Goal: Task Accomplishment & Management: Use online tool/utility

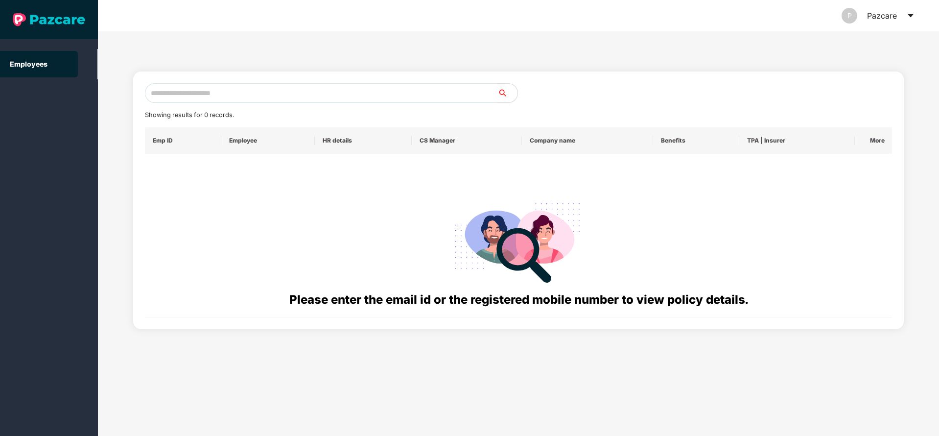
click at [909, 15] on icon "caret-down" at bounding box center [909, 15] width 5 height 3
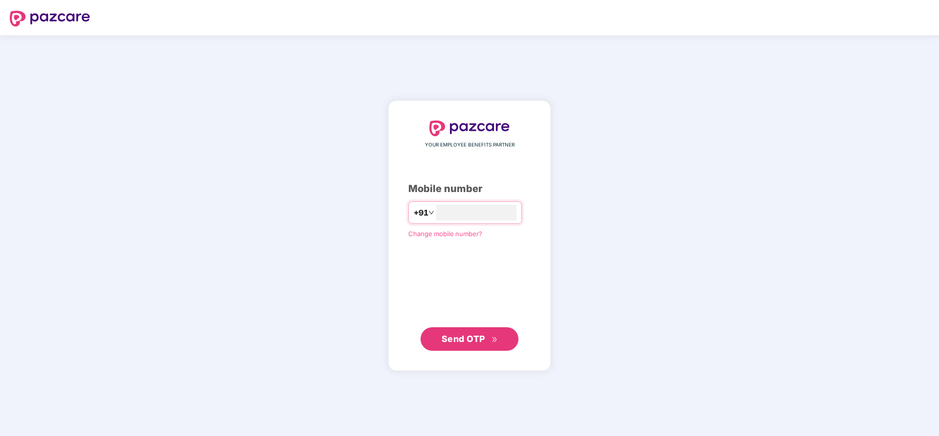
type input "**********"
click at [463, 331] on button "Send OTP" at bounding box center [469, 337] width 98 height 23
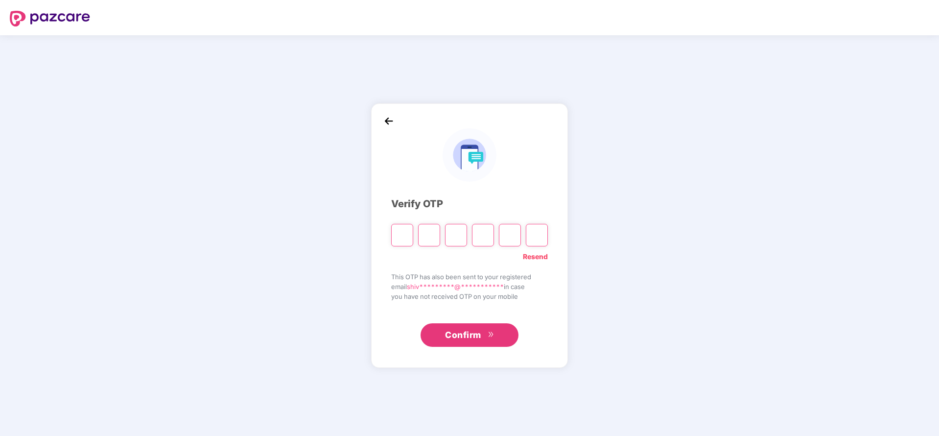
type input "*"
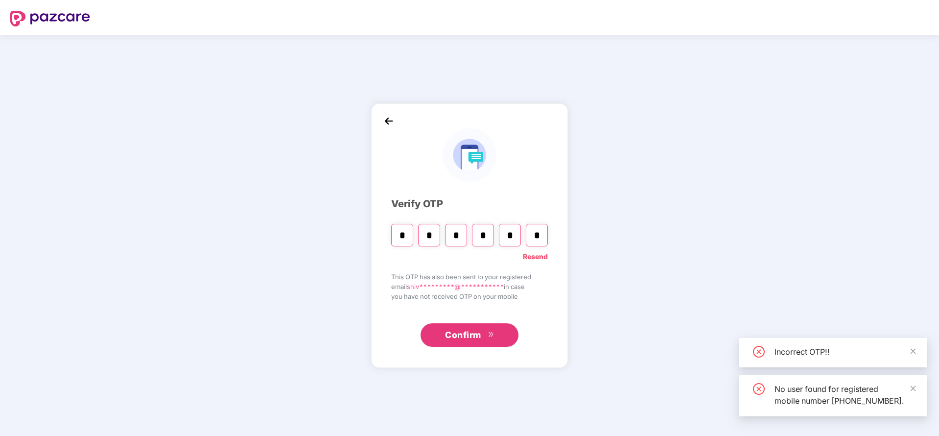
type input "*"
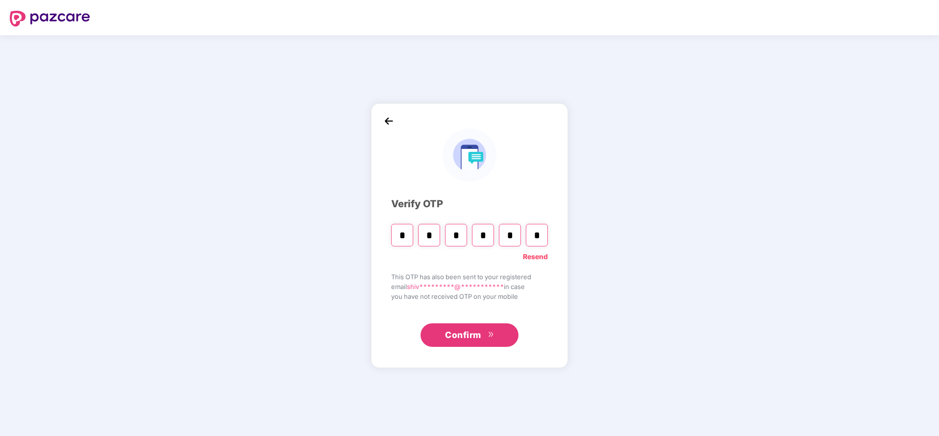
click at [464, 325] on button "Confirm" at bounding box center [469, 334] width 98 height 23
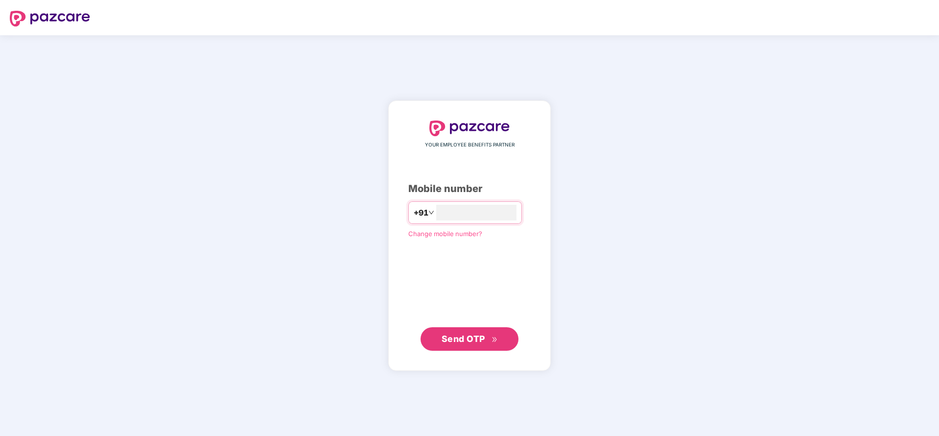
type input "**********"
click at [477, 337] on span "Send OTP" at bounding box center [463, 338] width 44 height 10
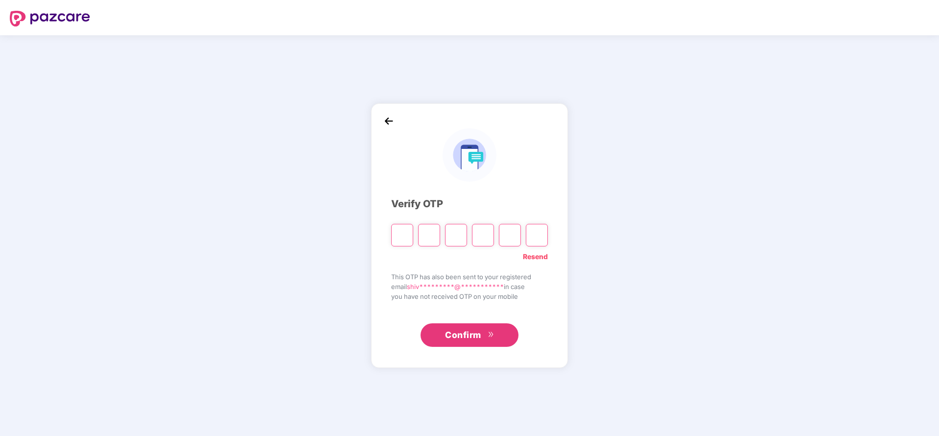
type input "*"
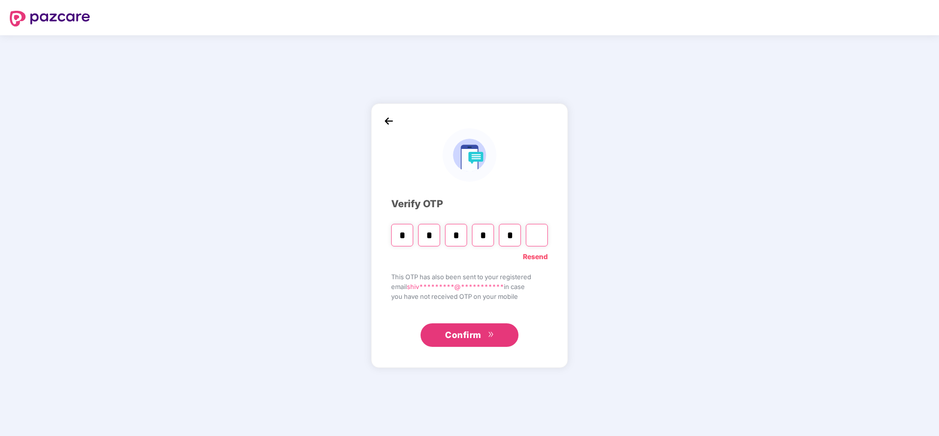
type input "*"
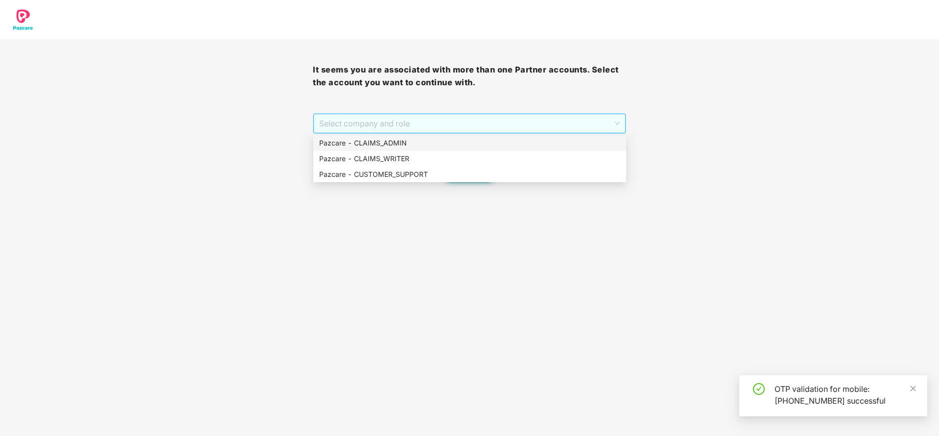
click at [487, 117] on span "Select company and role" at bounding box center [469, 123] width 300 height 19
click at [451, 146] on div "Pazcare - CLAIMS_ADMIN" at bounding box center [469, 143] width 301 height 11
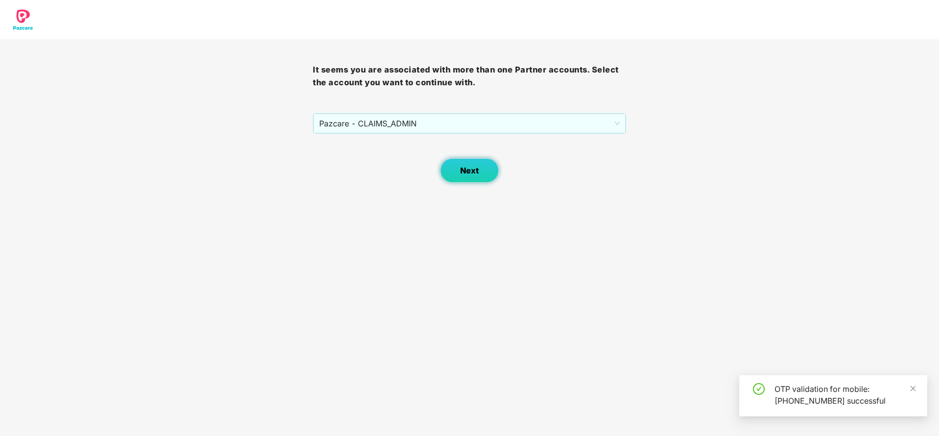
click at [481, 175] on button "Next" at bounding box center [469, 170] width 59 height 24
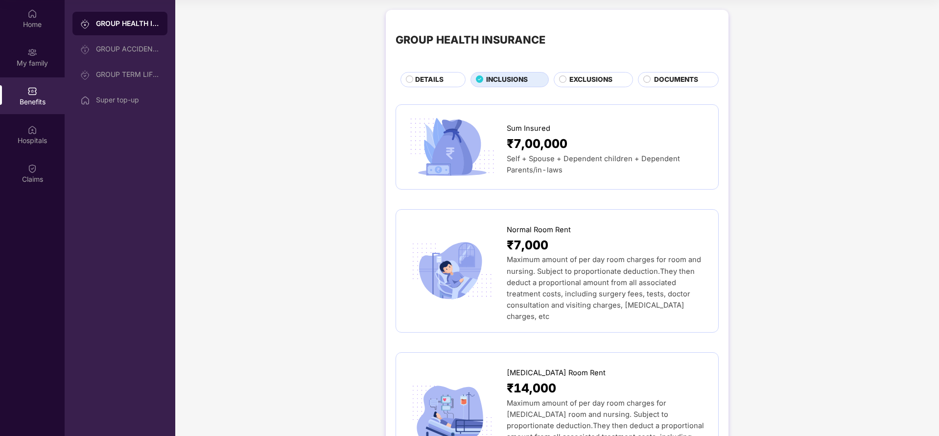
scroll to position [2084, 0]
